Goal: Information Seeking & Learning: Learn about a topic

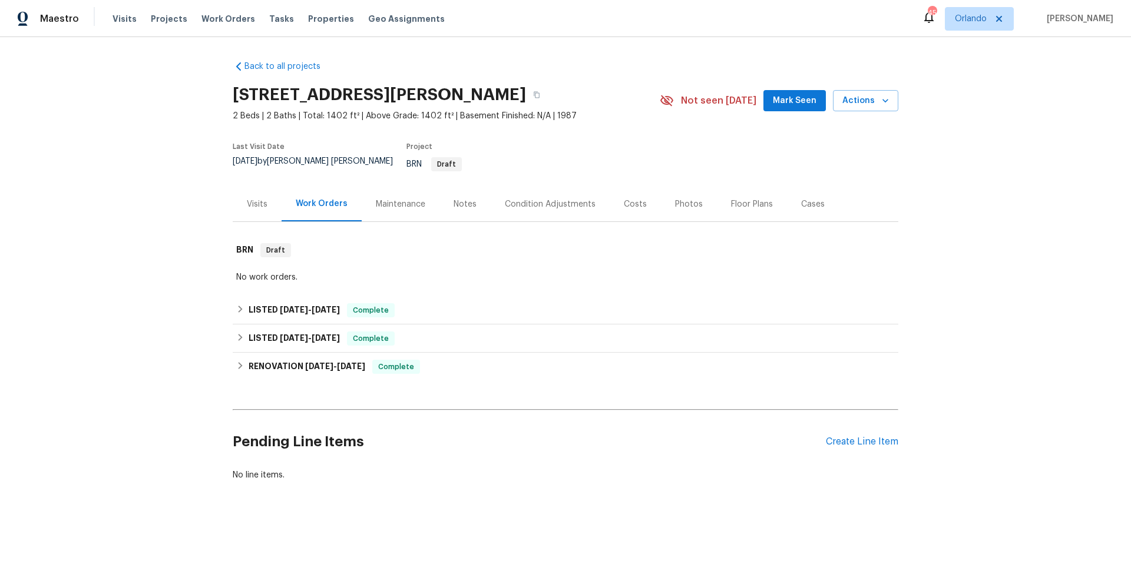
click at [743, 199] on div "Floor Plans" at bounding box center [752, 205] width 42 height 12
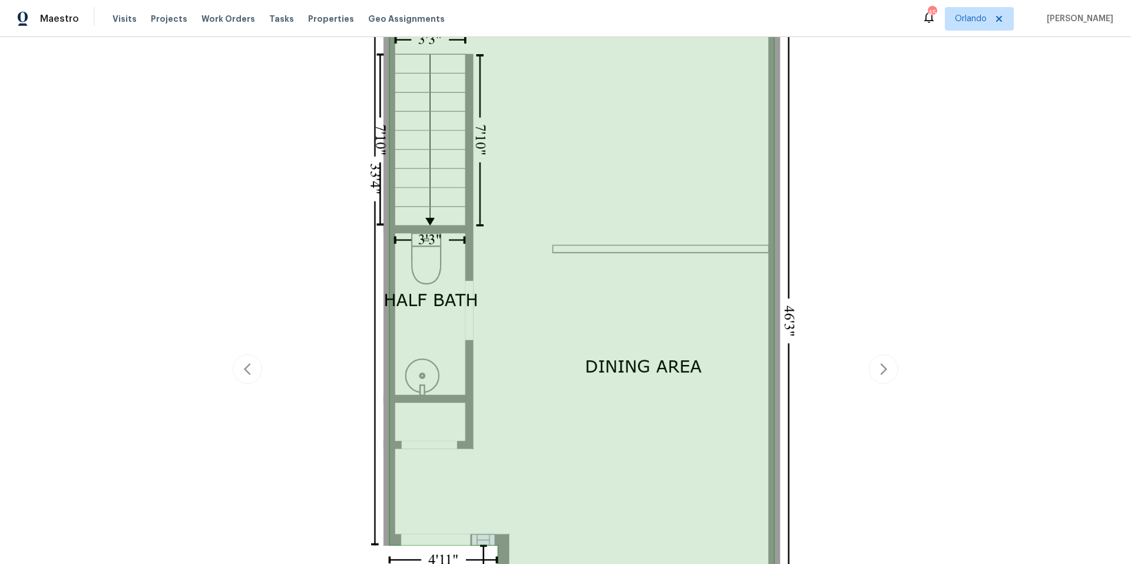
scroll to position [586, 0]
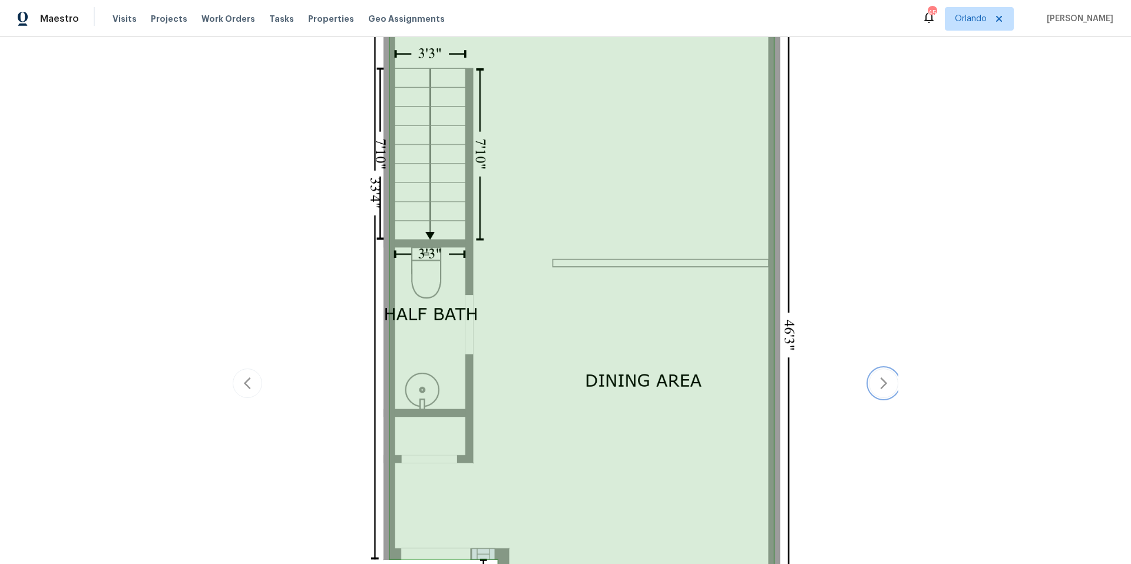
click at [880, 381] on icon "button" at bounding box center [884, 383] width 14 height 14
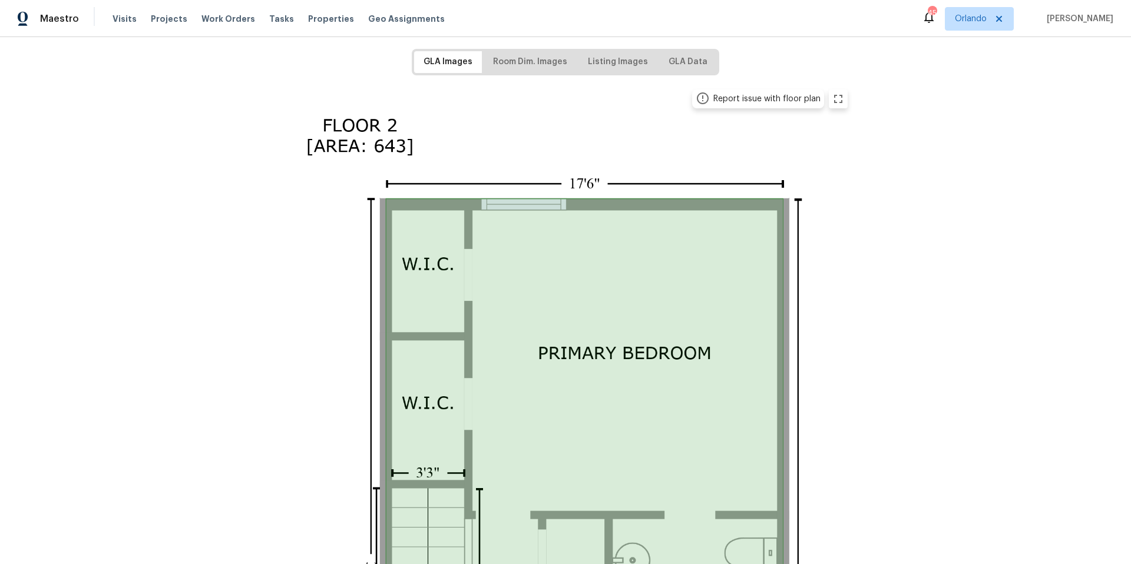
scroll to position [156, 0]
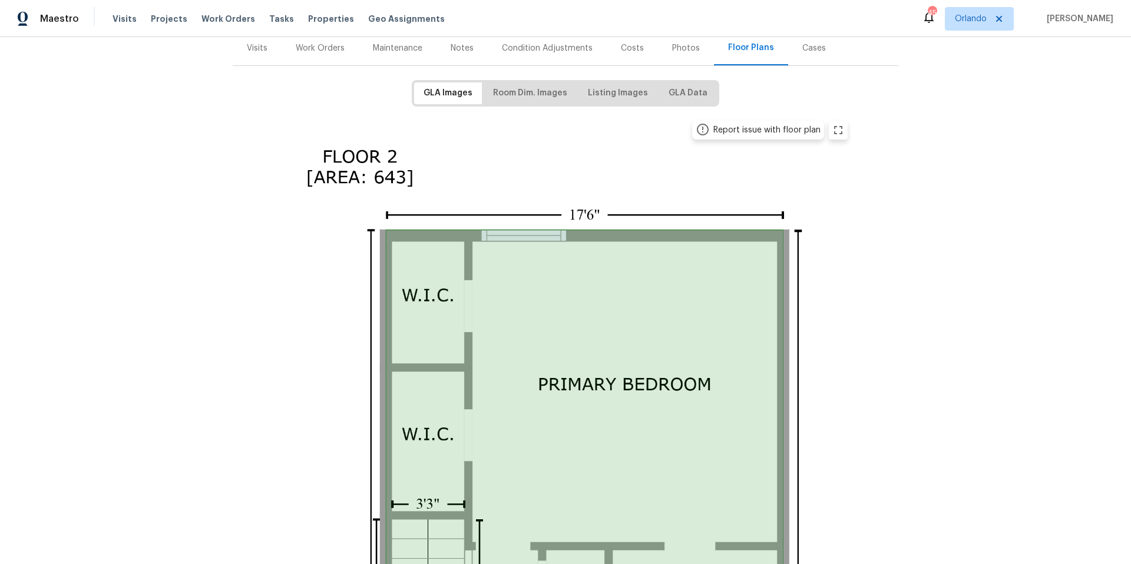
click at [325, 42] on div "Work Orders" at bounding box center [320, 48] width 49 height 12
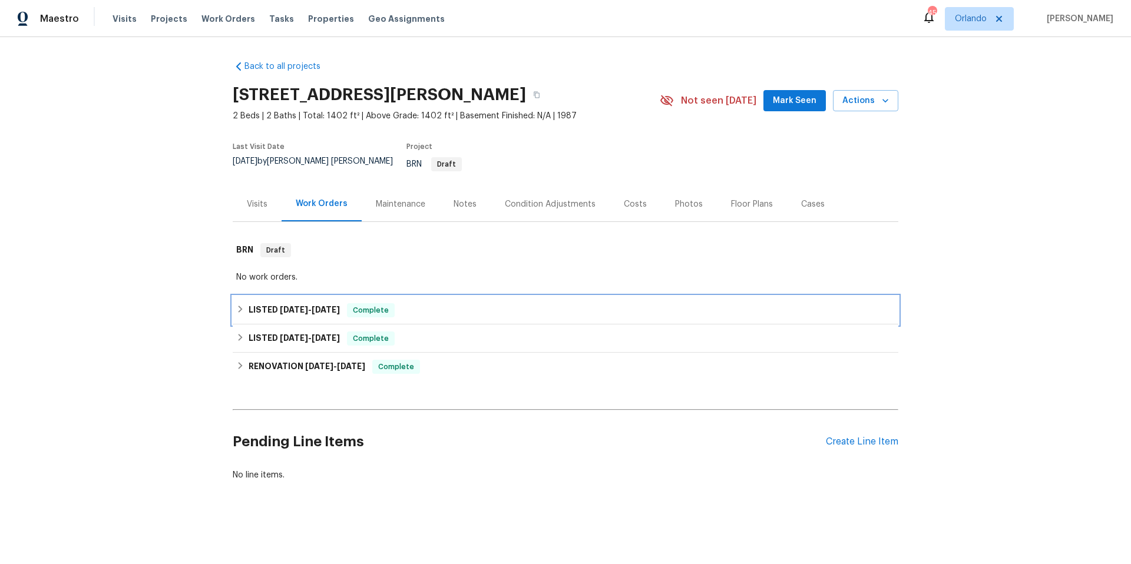
click at [452, 308] on div "LISTED [DATE] - [DATE] Complete" at bounding box center [565, 310] width 659 height 14
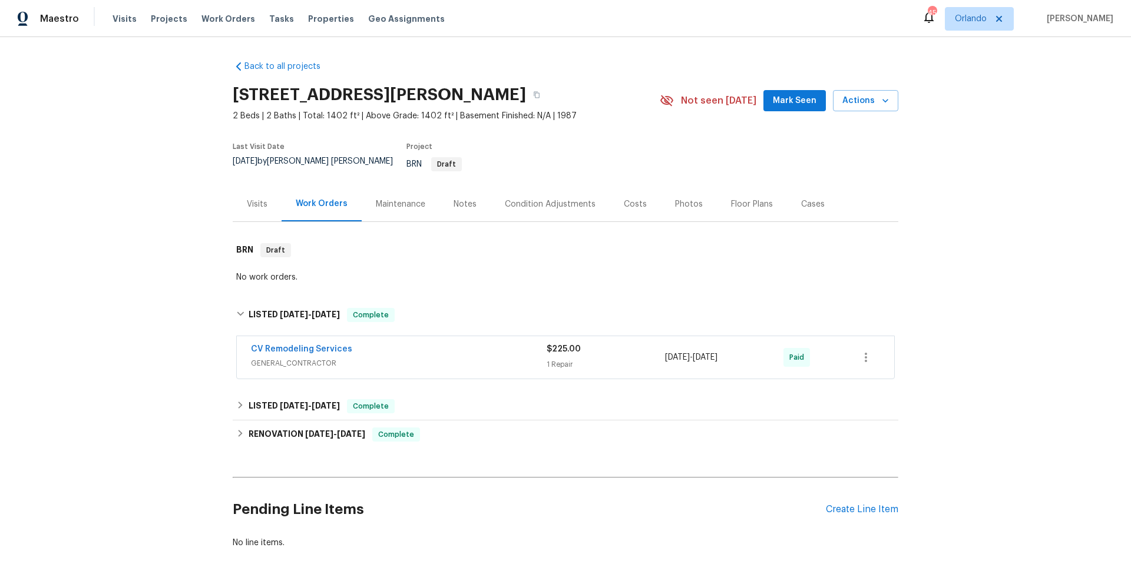
click at [458, 348] on div "CV Remodeling Services" at bounding box center [399, 350] width 296 height 14
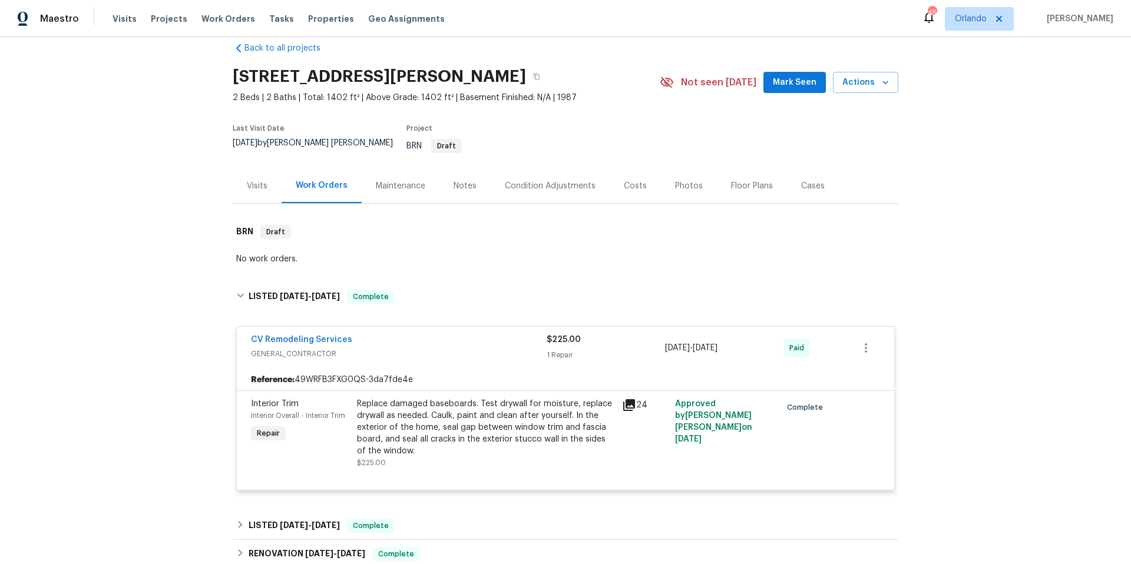
scroll to position [86, 0]
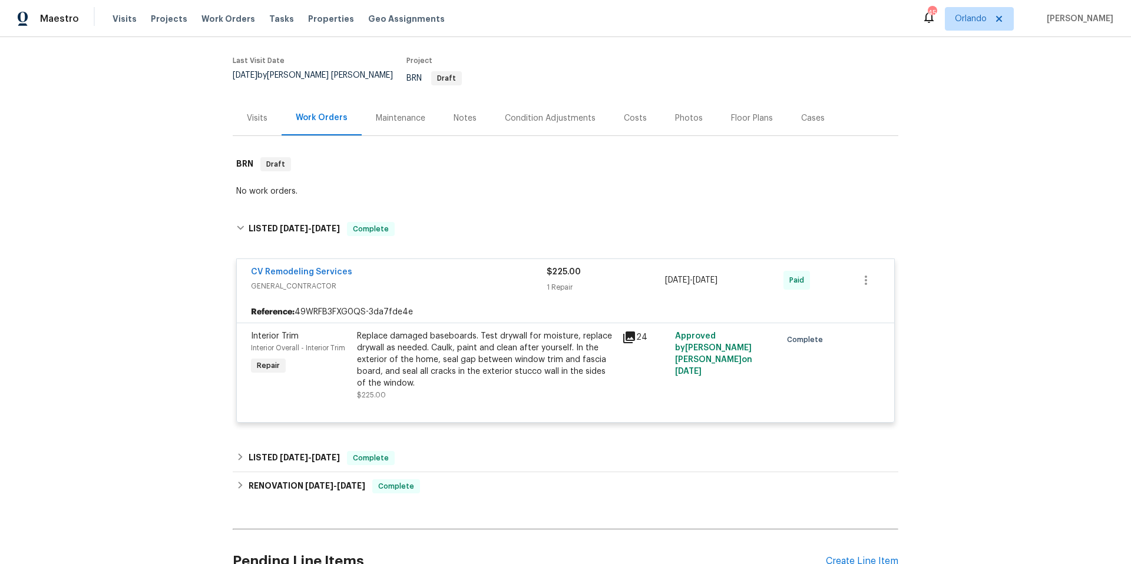
click at [625, 332] on icon at bounding box center [629, 338] width 12 height 12
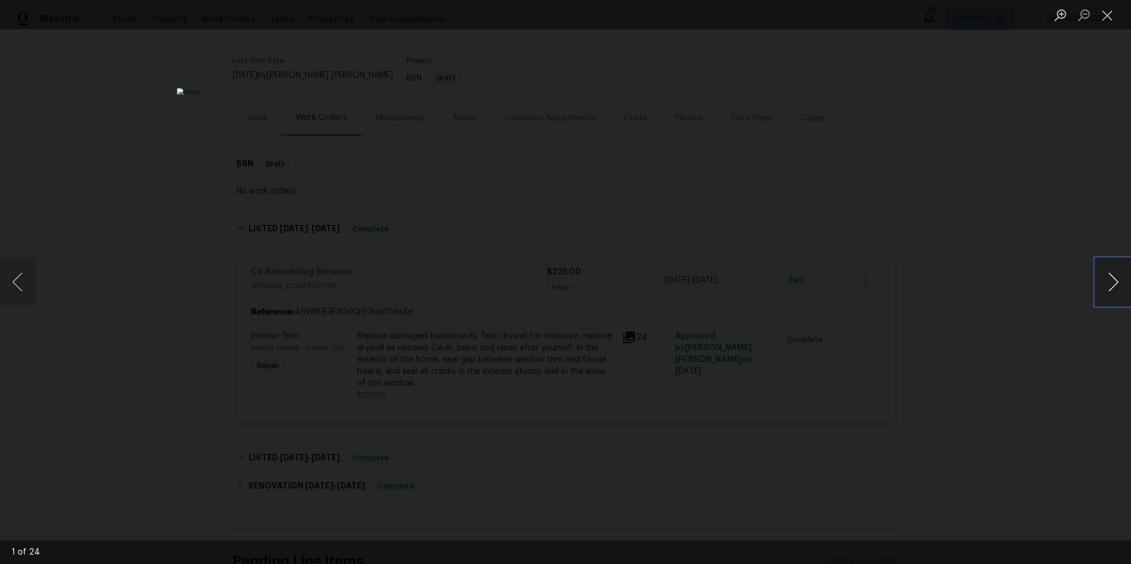
click at [1113, 290] on button "Next image" at bounding box center [1113, 282] width 35 height 47
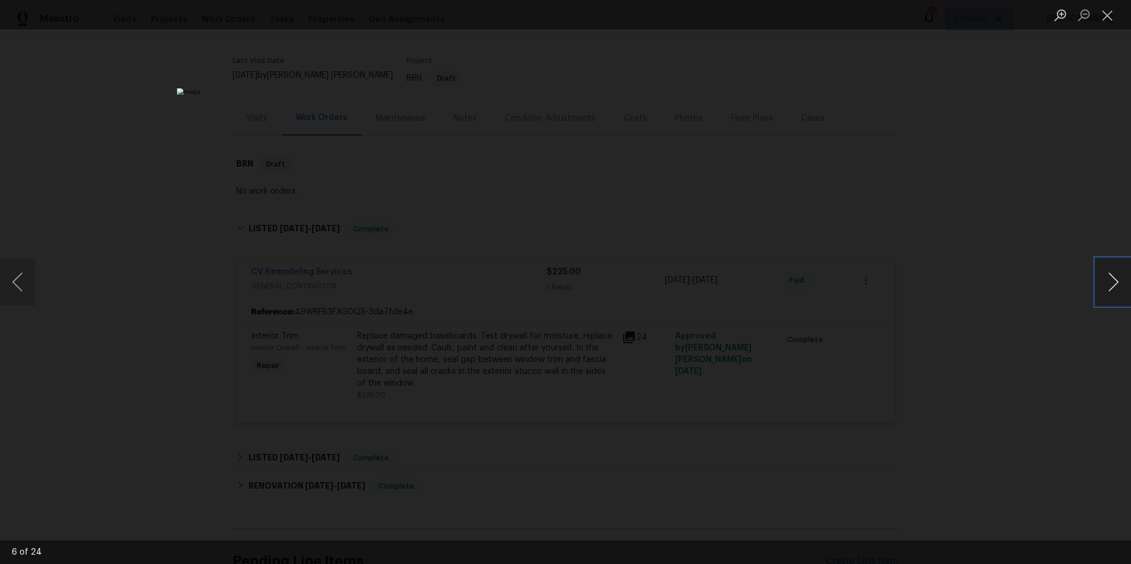
click at [1111, 281] on button "Next image" at bounding box center [1113, 282] width 35 height 47
click at [1112, 13] on button "Close lightbox" at bounding box center [1108, 15] width 24 height 21
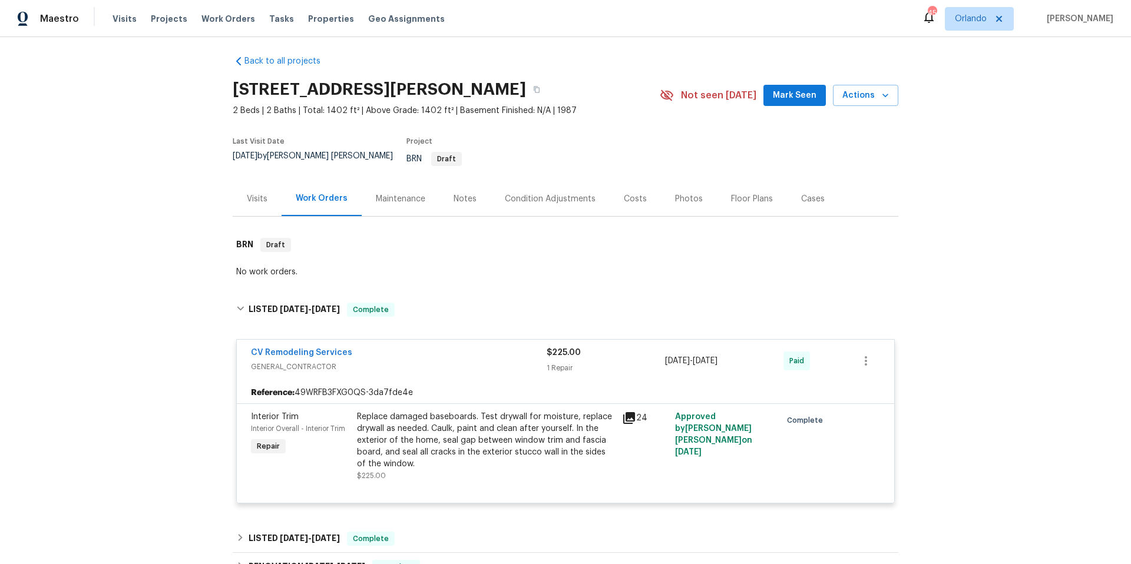
scroll to position [0, 0]
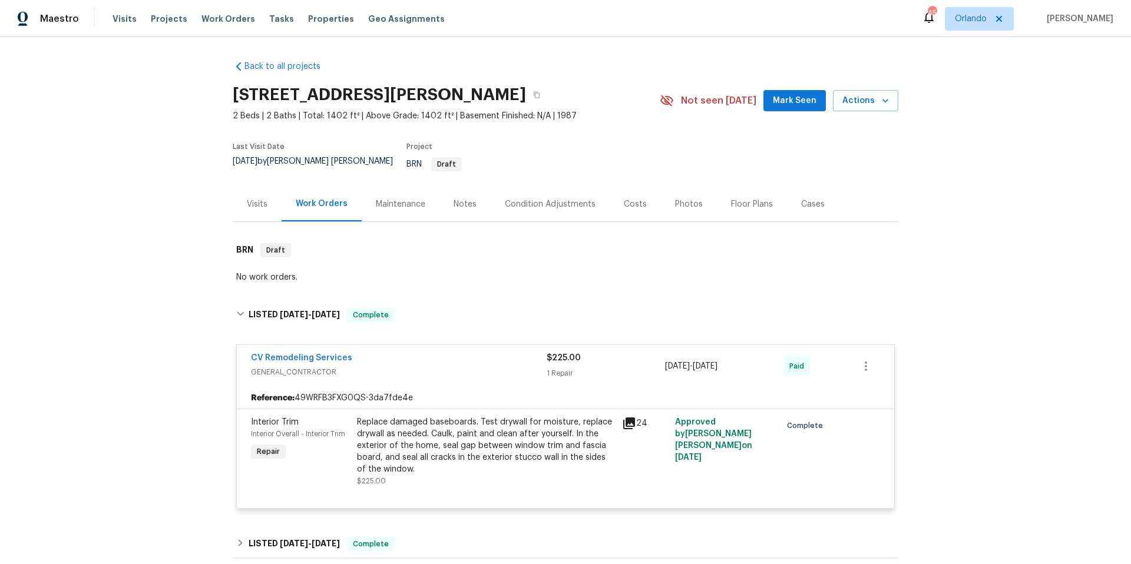
click at [683, 199] on div "Photos" at bounding box center [689, 205] width 28 height 12
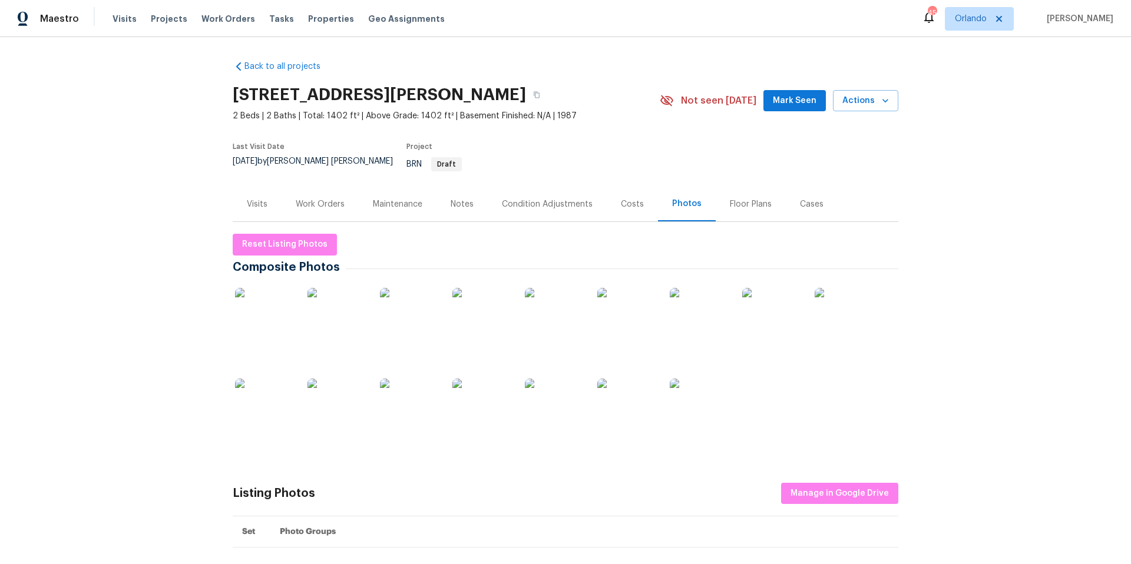
click at [266, 313] on img at bounding box center [264, 317] width 59 height 59
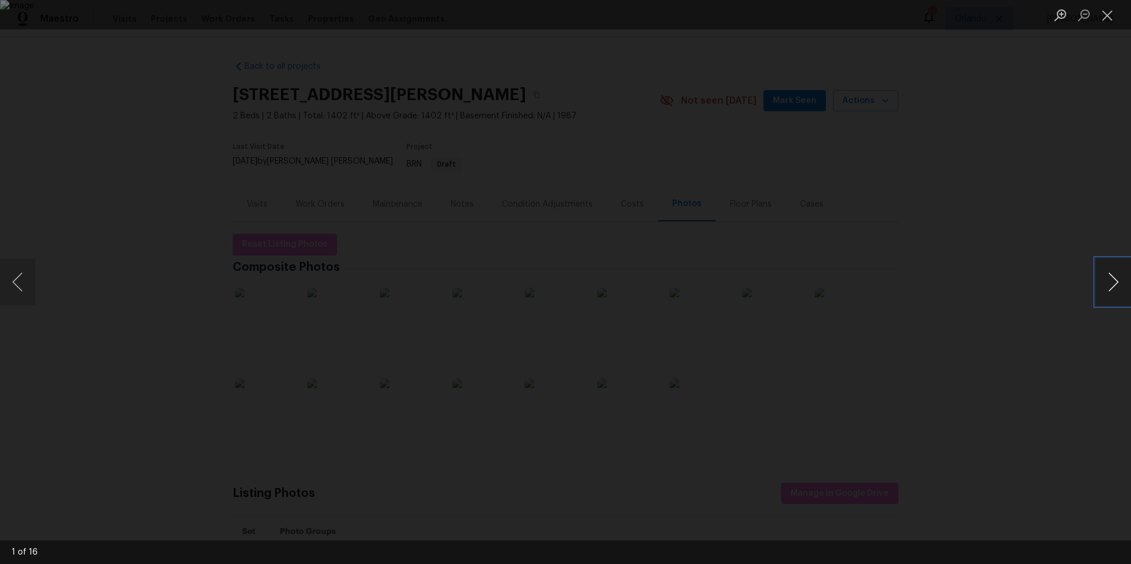
click at [1110, 290] on button "Next image" at bounding box center [1113, 282] width 35 height 47
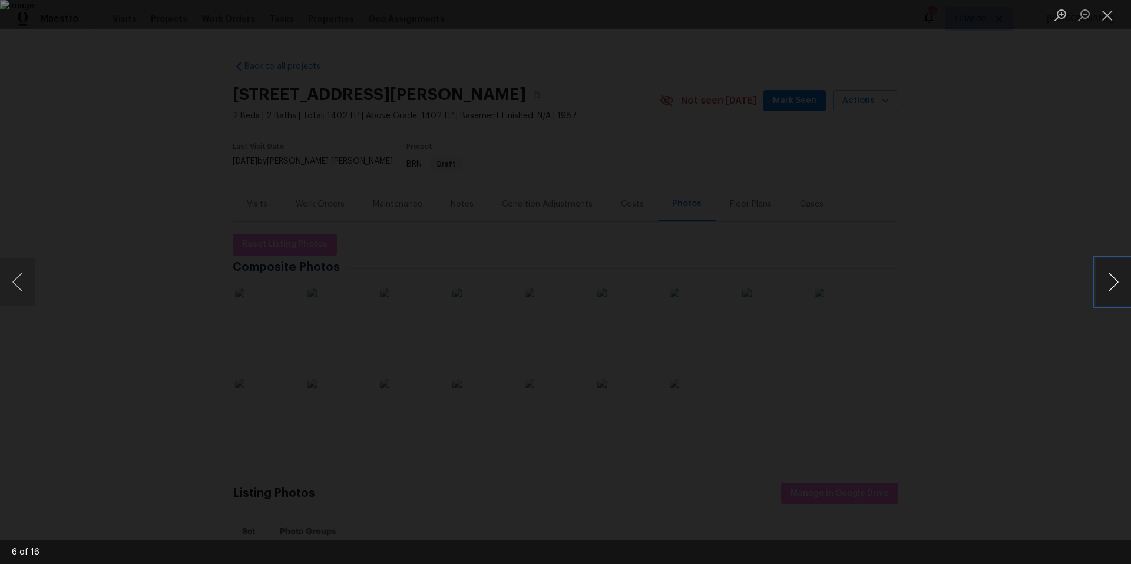
click at [1110, 290] on button "Next image" at bounding box center [1113, 282] width 35 height 47
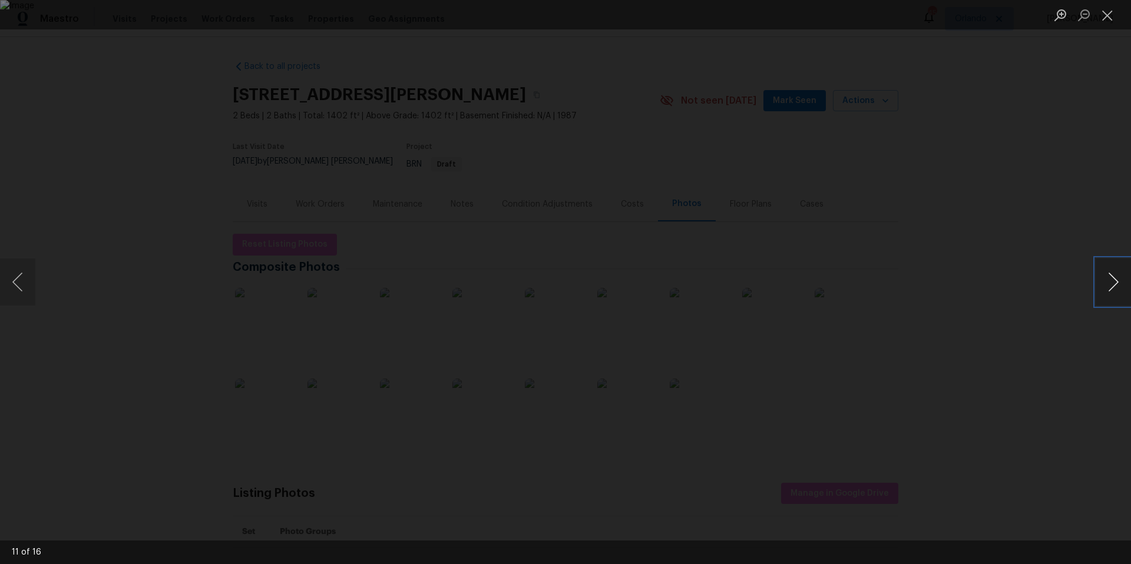
click at [1110, 290] on button "Next image" at bounding box center [1113, 282] width 35 height 47
click at [1107, 16] on button "Close lightbox" at bounding box center [1108, 15] width 24 height 21
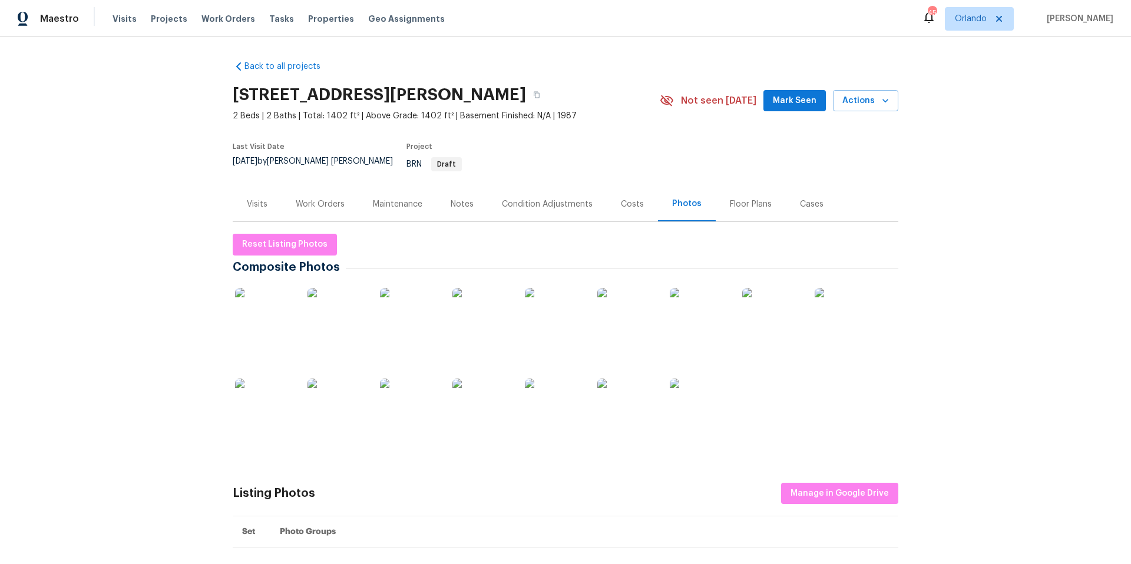
click at [300, 199] on div "Work Orders" at bounding box center [320, 205] width 49 height 12
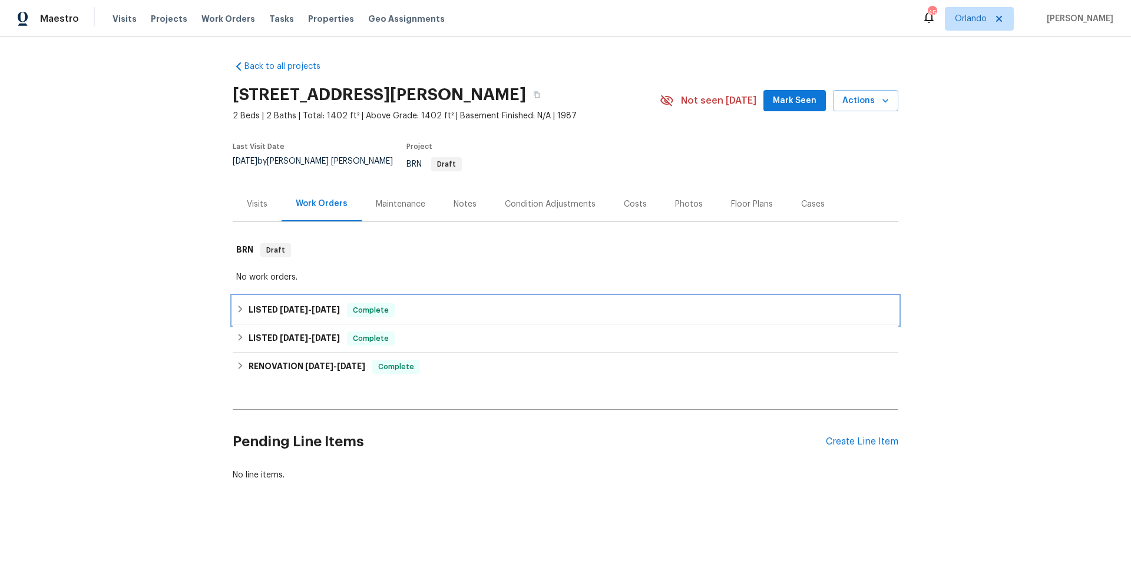
click at [453, 308] on div "LISTED [DATE] - [DATE] Complete" at bounding box center [565, 310] width 659 height 14
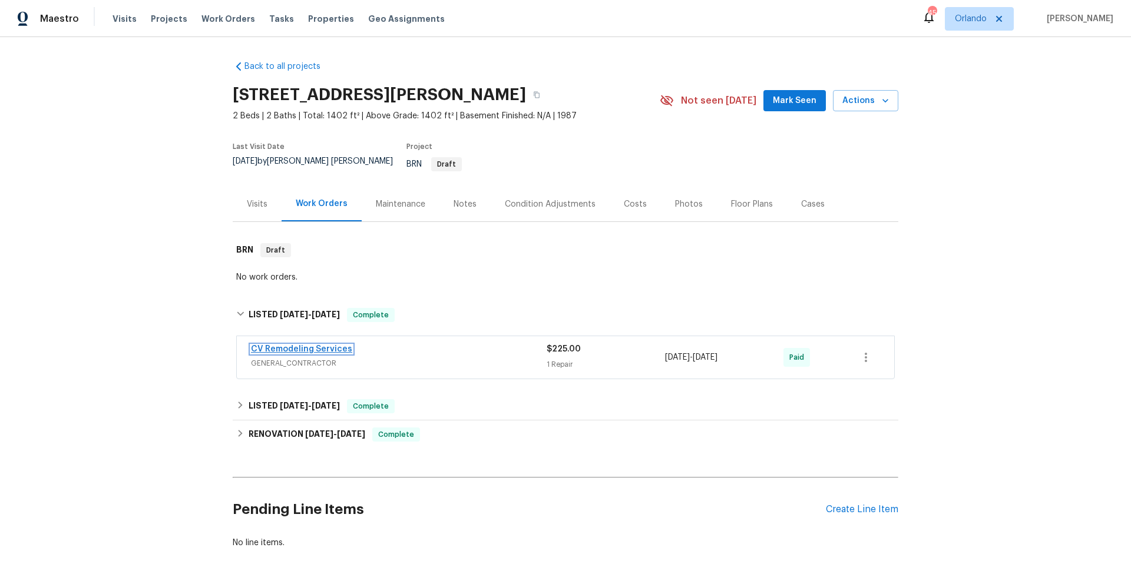
click at [328, 345] on link "CV Remodeling Services" at bounding box center [301, 349] width 101 height 8
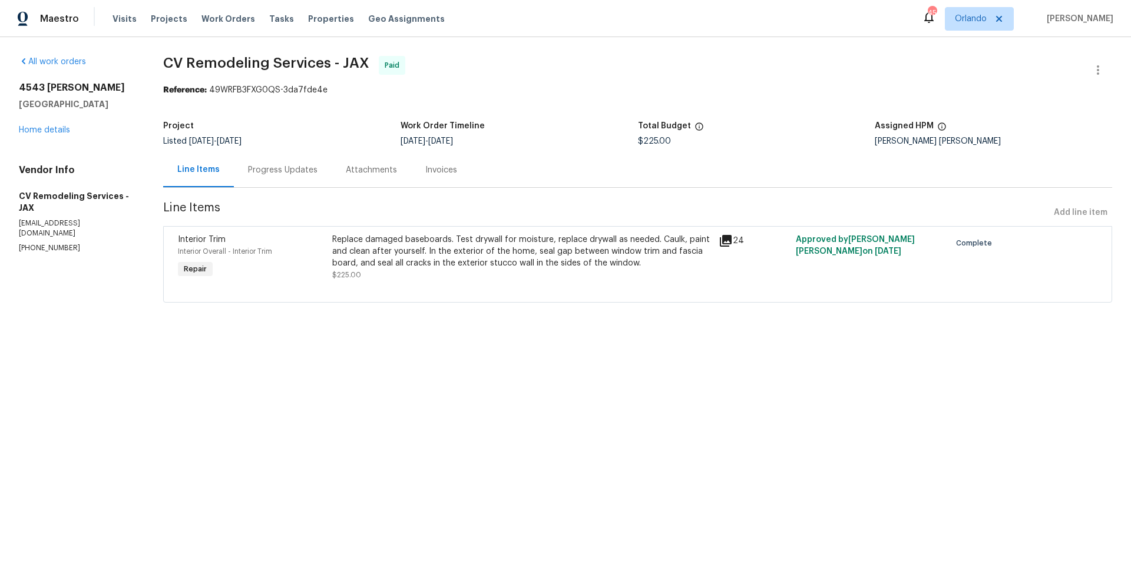
click at [720, 242] on icon at bounding box center [726, 241] width 12 height 12
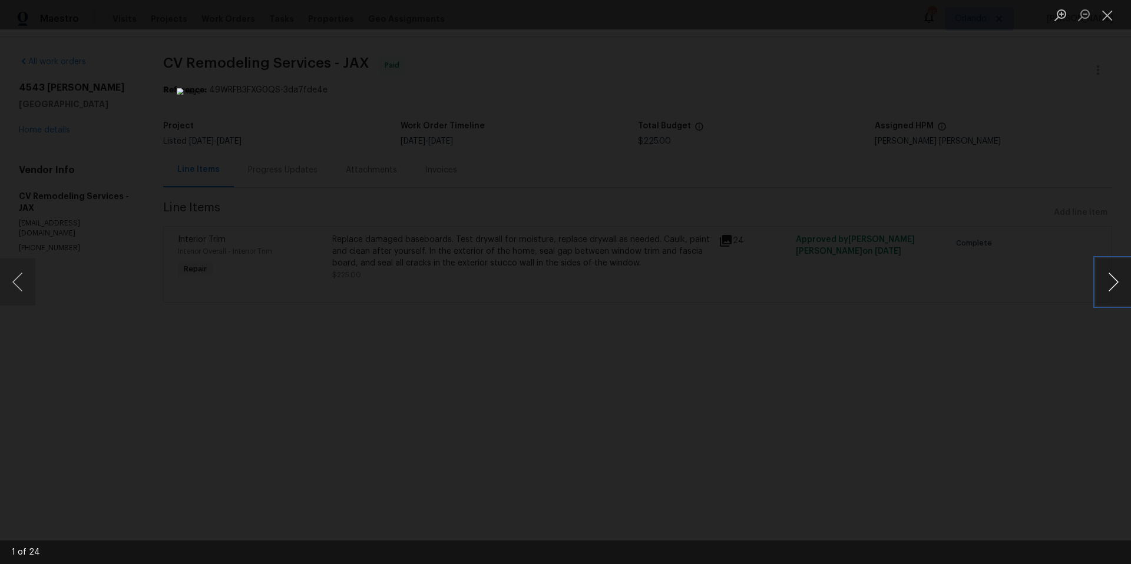
click at [1113, 286] on button "Next image" at bounding box center [1113, 282] width 35 height 47
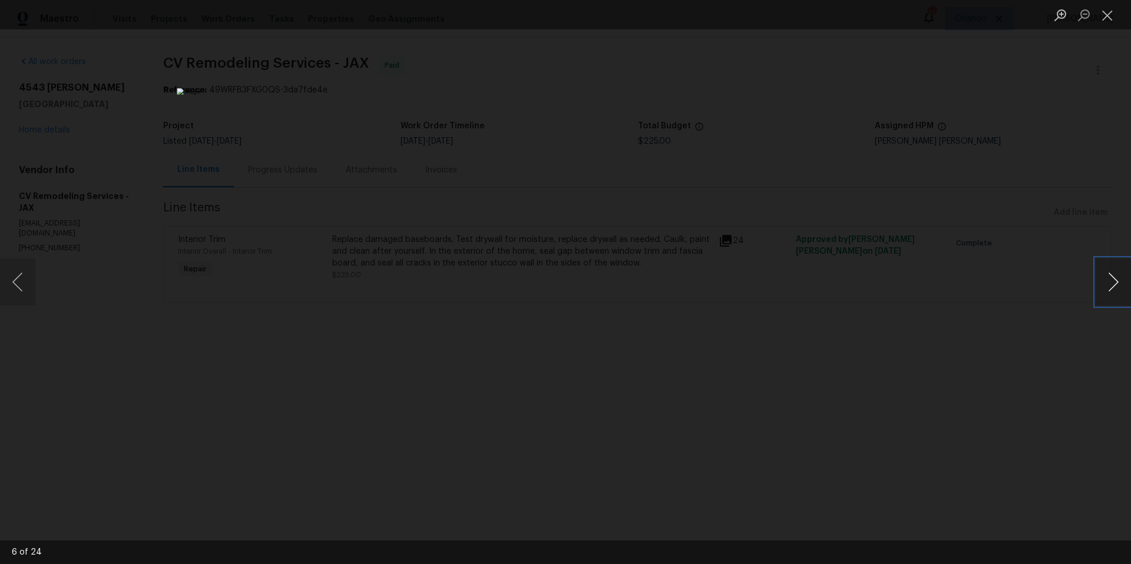
click at [1113, 286] on button "Next image" at bounding box center [1113, 282] width 35 height 47
click at [1106, 13] on button "Close lightbox" at bounding box center [1108, 15] width 24 height 21
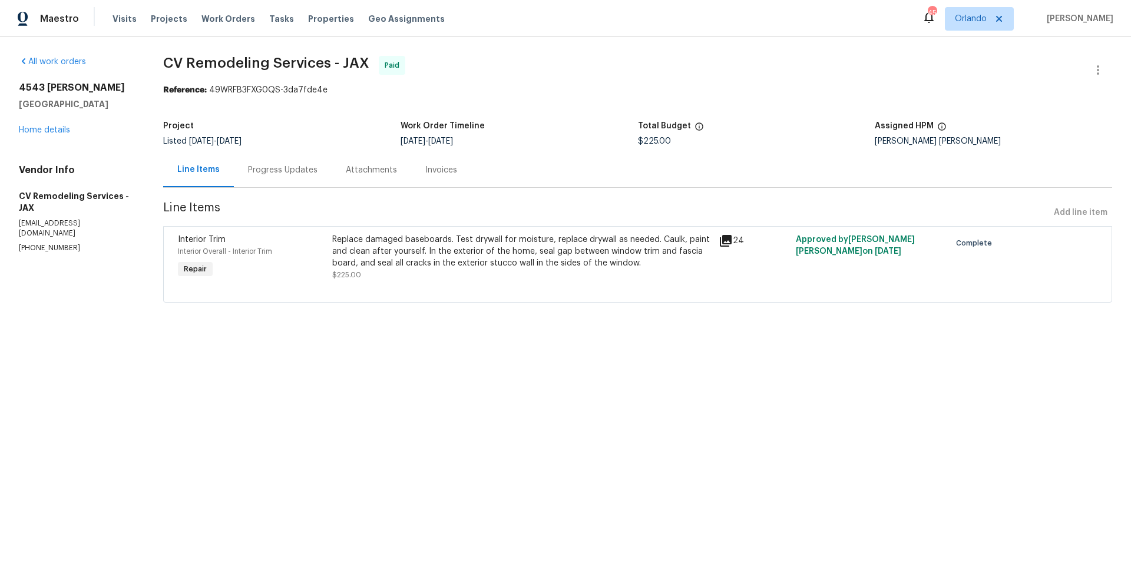
click at [283, 171] on div "Progress Updates" at bounding box center [283, 170] width 70 height 12
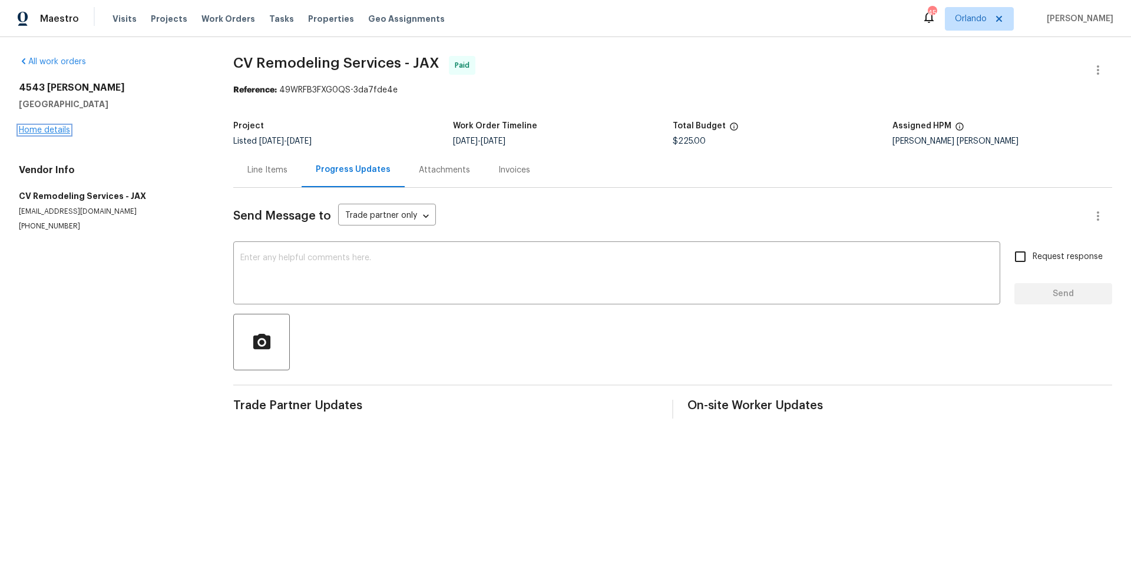
click at [58, 127] on link "Home details" at bounding box center [44, 130] width 51 height 8
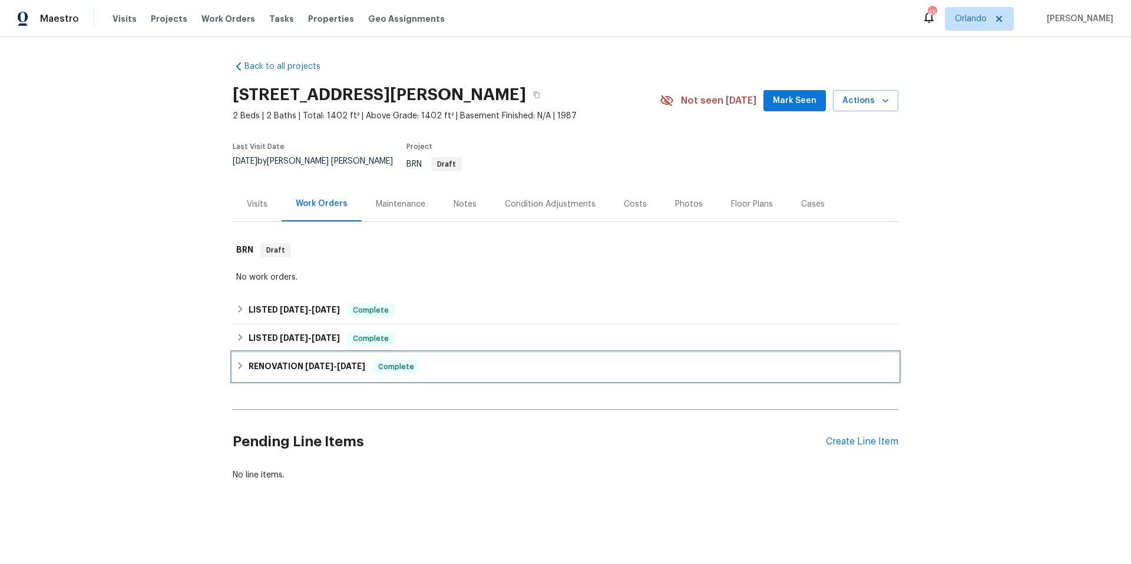
click at [489, 363] on div "RENOVATION [DATE] - [DATE] Complete" at bounding box center [565, 367] width 659 height 14
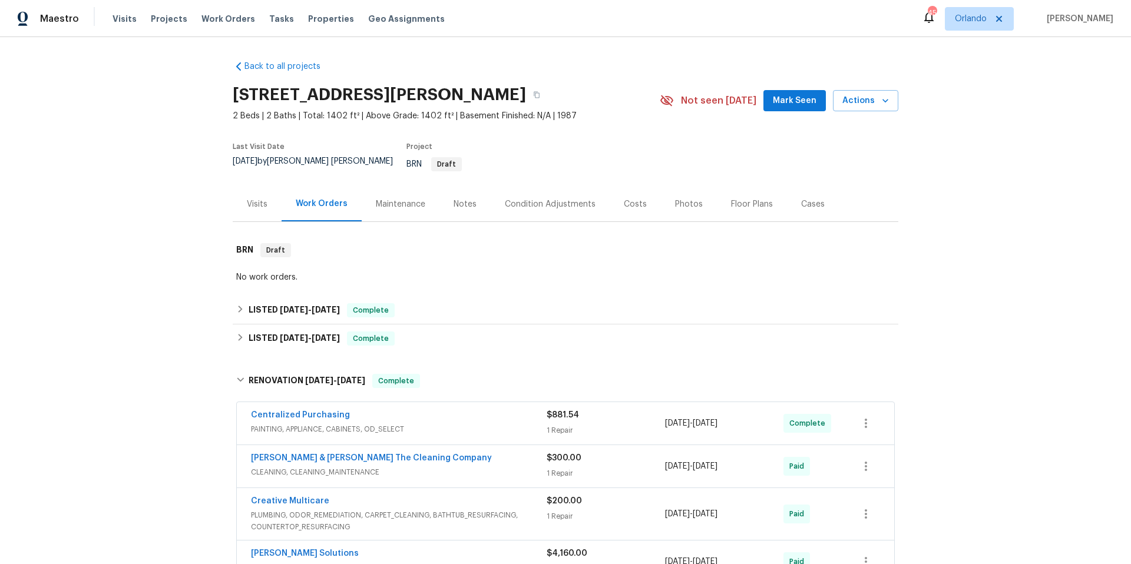
click at [485, 411] on div "Centralized Purchasing" at bounding box center [399, 416] width 296 height 14
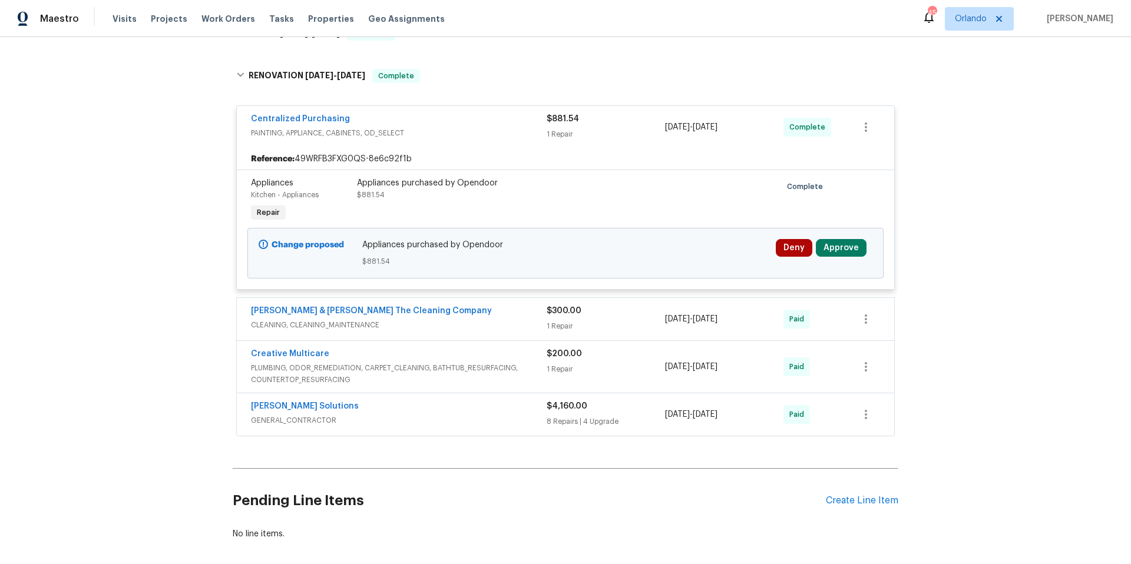
scroll to position [348, 0]
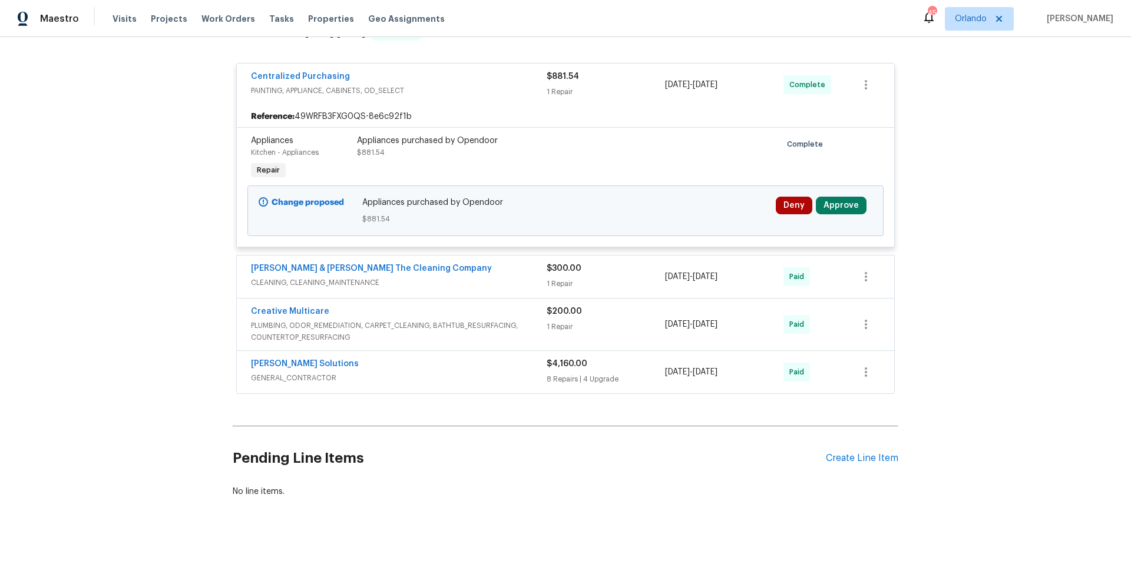
click at [497, 358] on div "[PERSON_NAME] Solutions" at bounding box center [399, 365] width 296 height 14
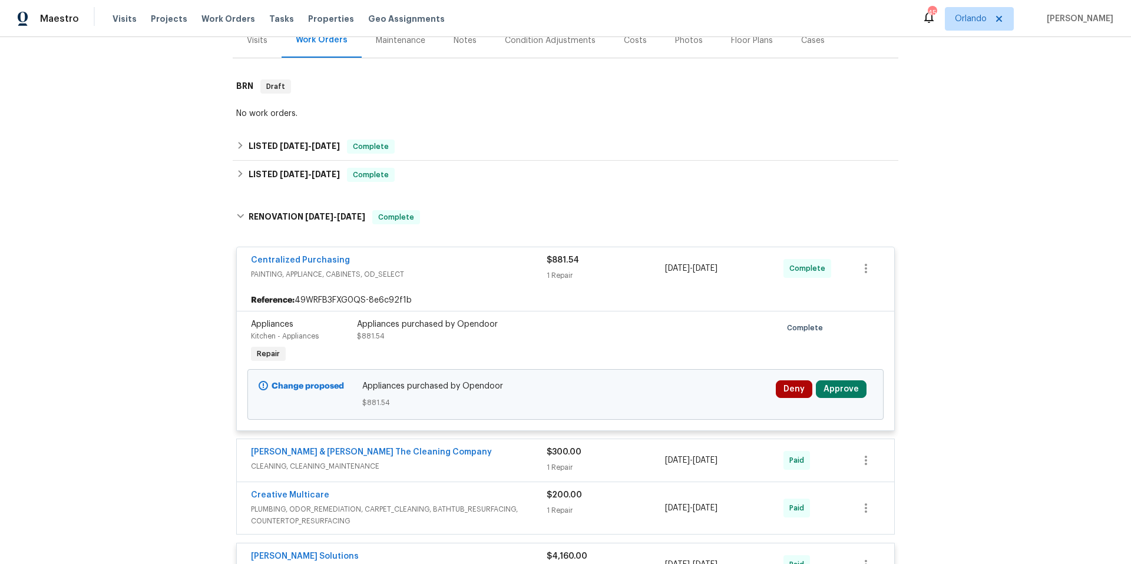
scroll to position [153, 0]
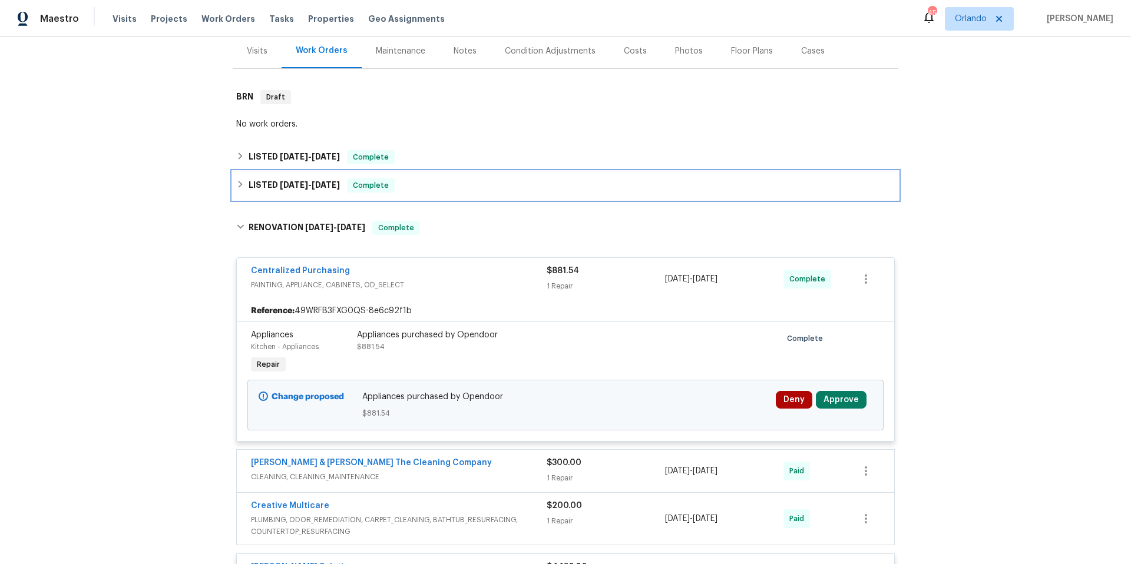
click at [428, 184] on div "LISTED [DATE] - [DATE] Complete" at bounding box center [565, 186] width 659 height 14
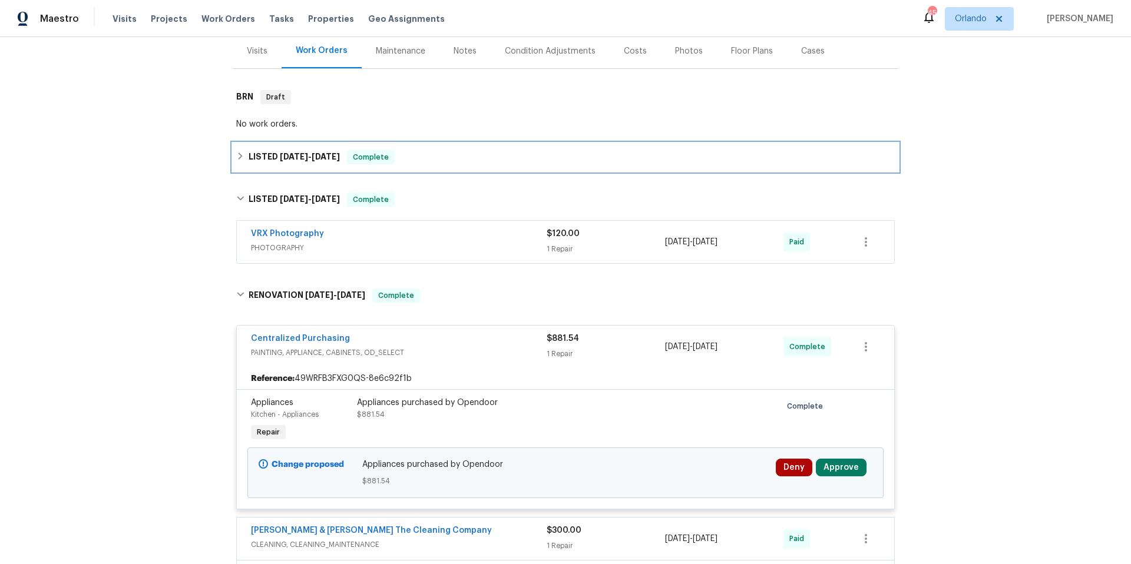
click at [439, 155] on div "LISTED [DATE] - [DATE] Complete" at bounding box center [565, 157] width 659 height 14
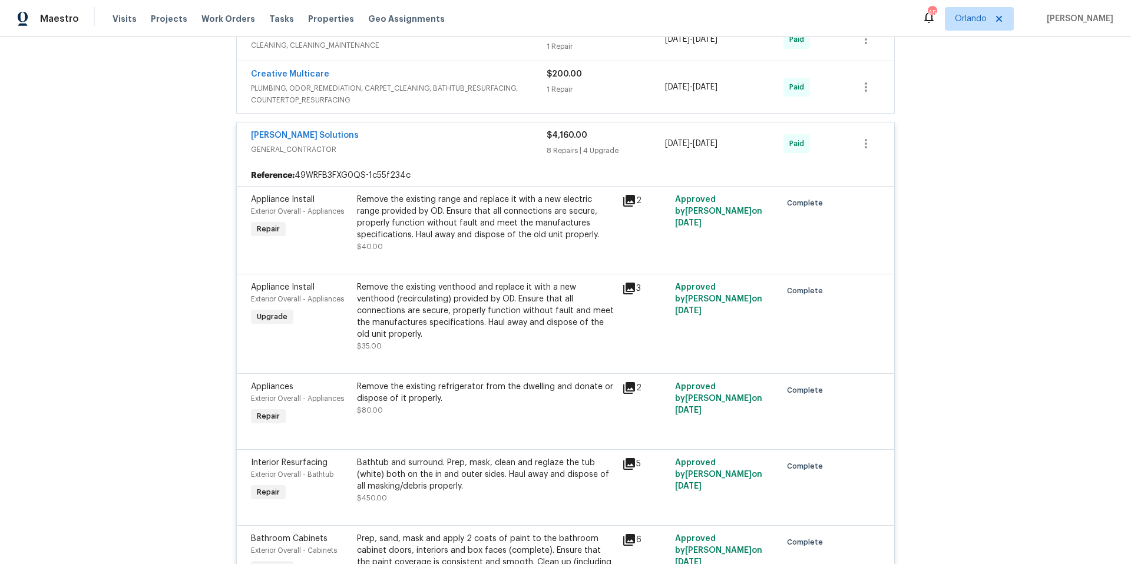
scroll to position [712, 0]
click at [525, 68] on div "Creative Multicare" at bounding box center [399, 75] width 296 height 14
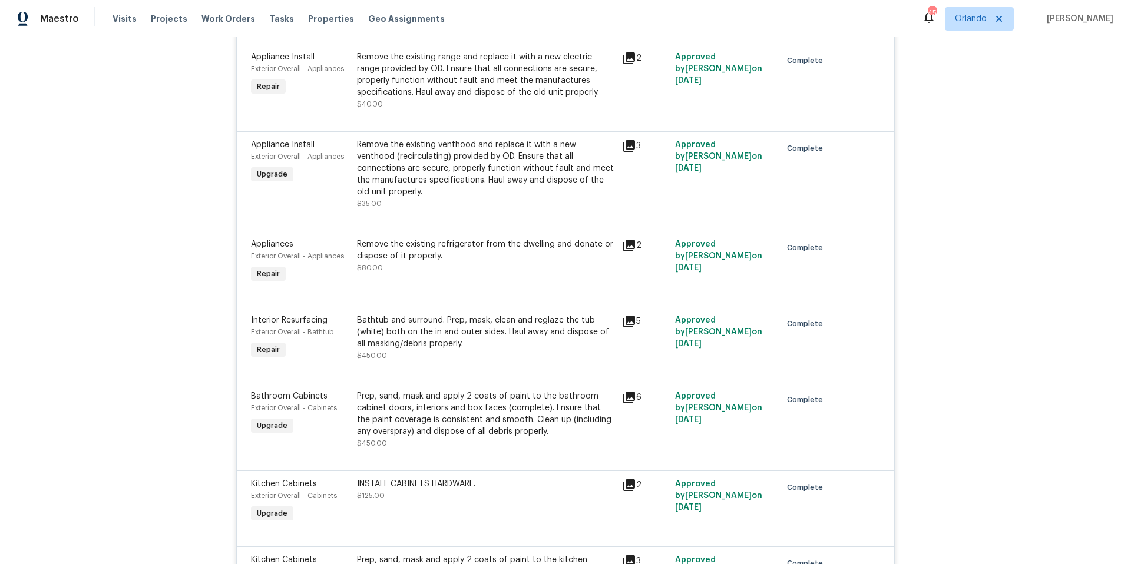
scroll to position [1110, 0]
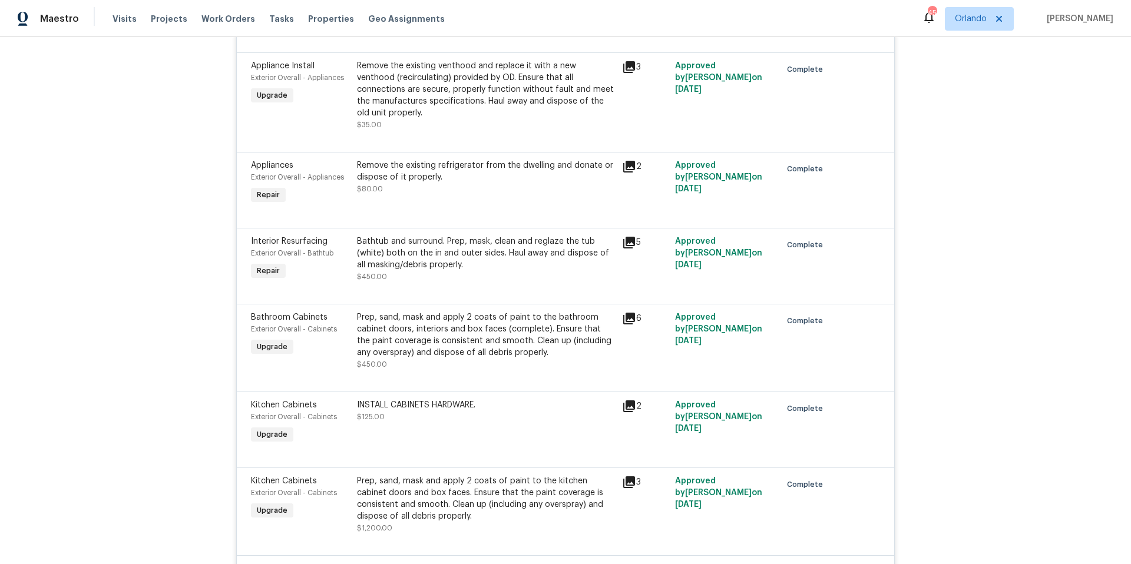
click at [623, 237] on icon at bounding box center [629, 243] width 12 height 12
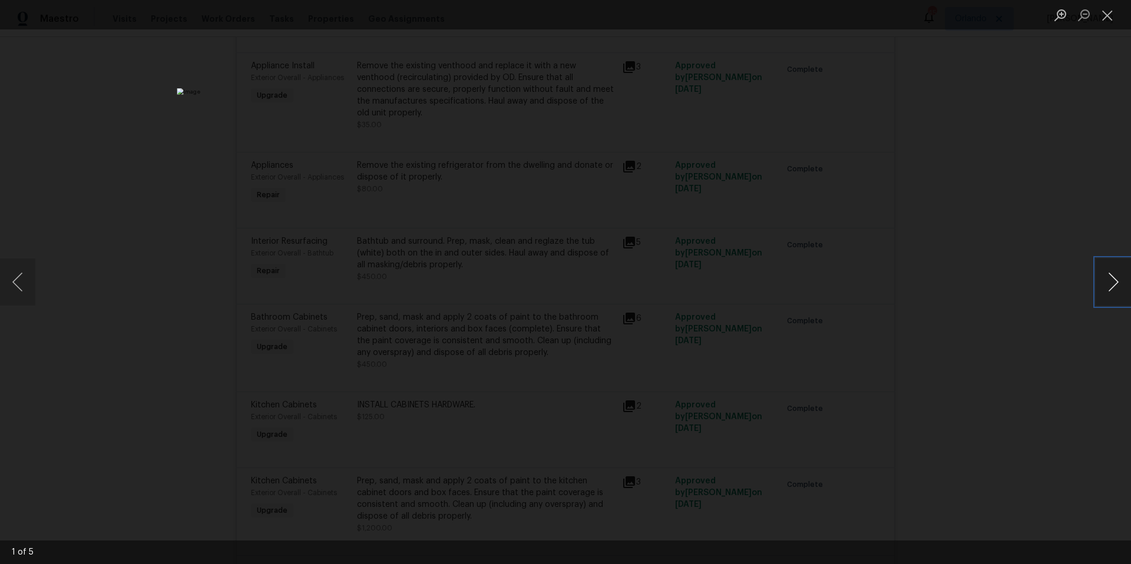
click at [1111, 280] on button "Next image" at bounding box center [1113, 282] width 35 height 47
click at [1112, 16] on button "Close lightbox" at bounding box center [1108, 15] width 24 height 21
